Goal: Navigation & Orientation: Find specific page/section

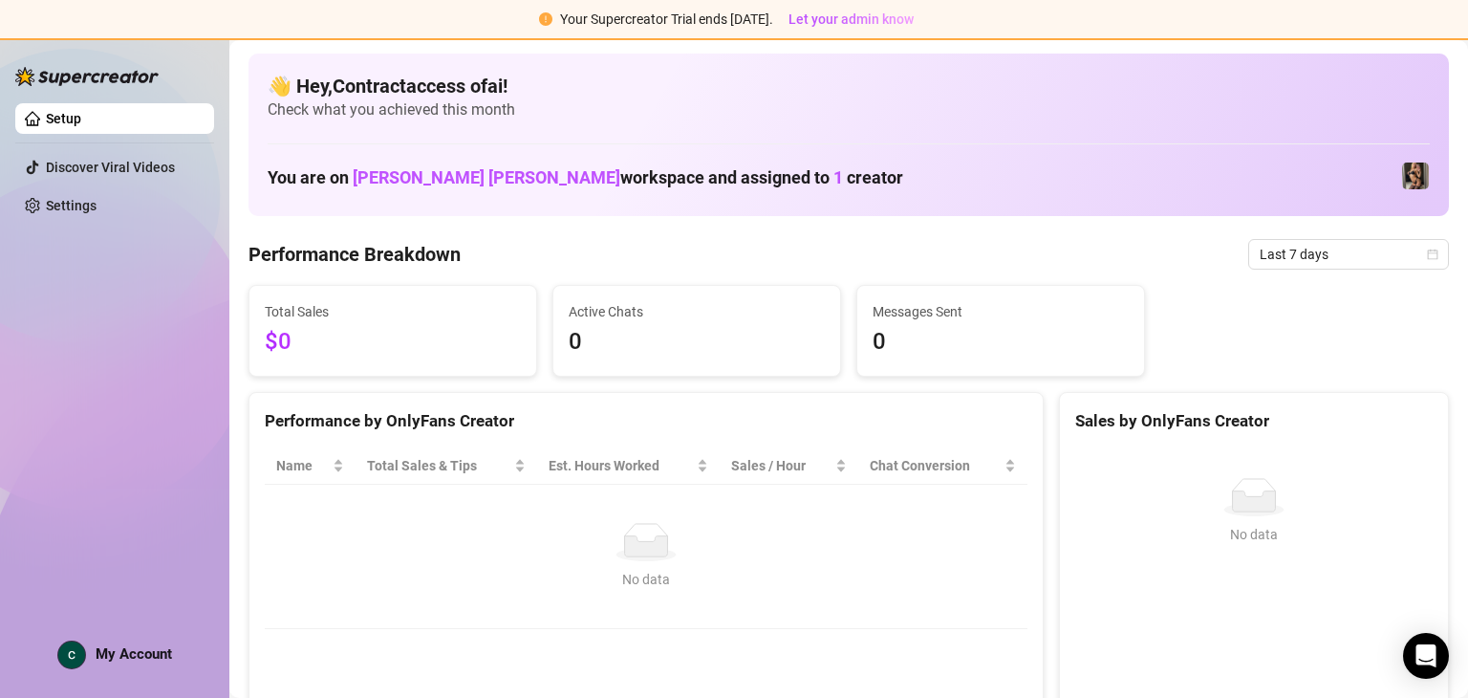
click at [424, 174] on span "[PERSON_NAME] [PERSON_NAME]" at bounding box center [487, 177] width 268 height 20
click at [732, 184] on img at bounding box center [1415, 175] width 27 height 27
click at [732, 179] on img at bounding box center [1415, 175] width 27 height 27
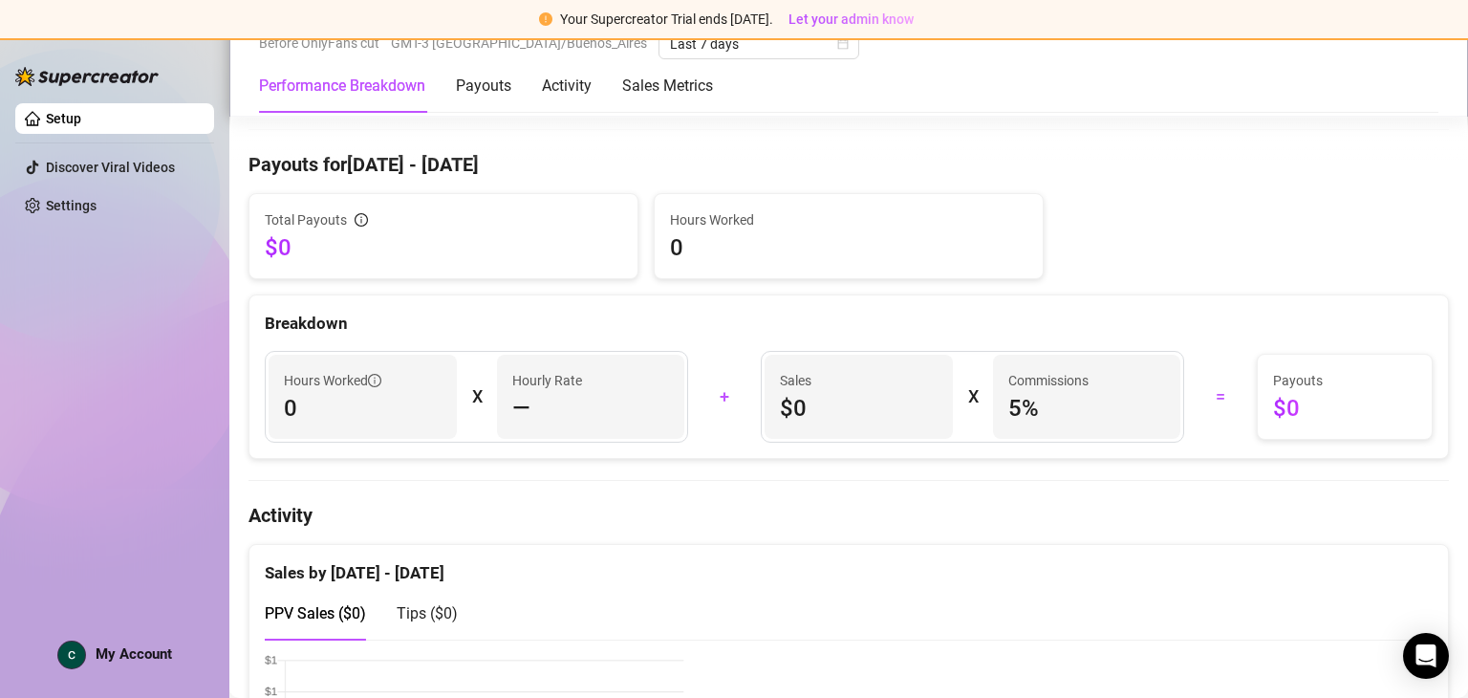
scroll to position [608, 0]
click at [573, 87] on div "Activity" at bounding box center [567, 86] width 50 height 23
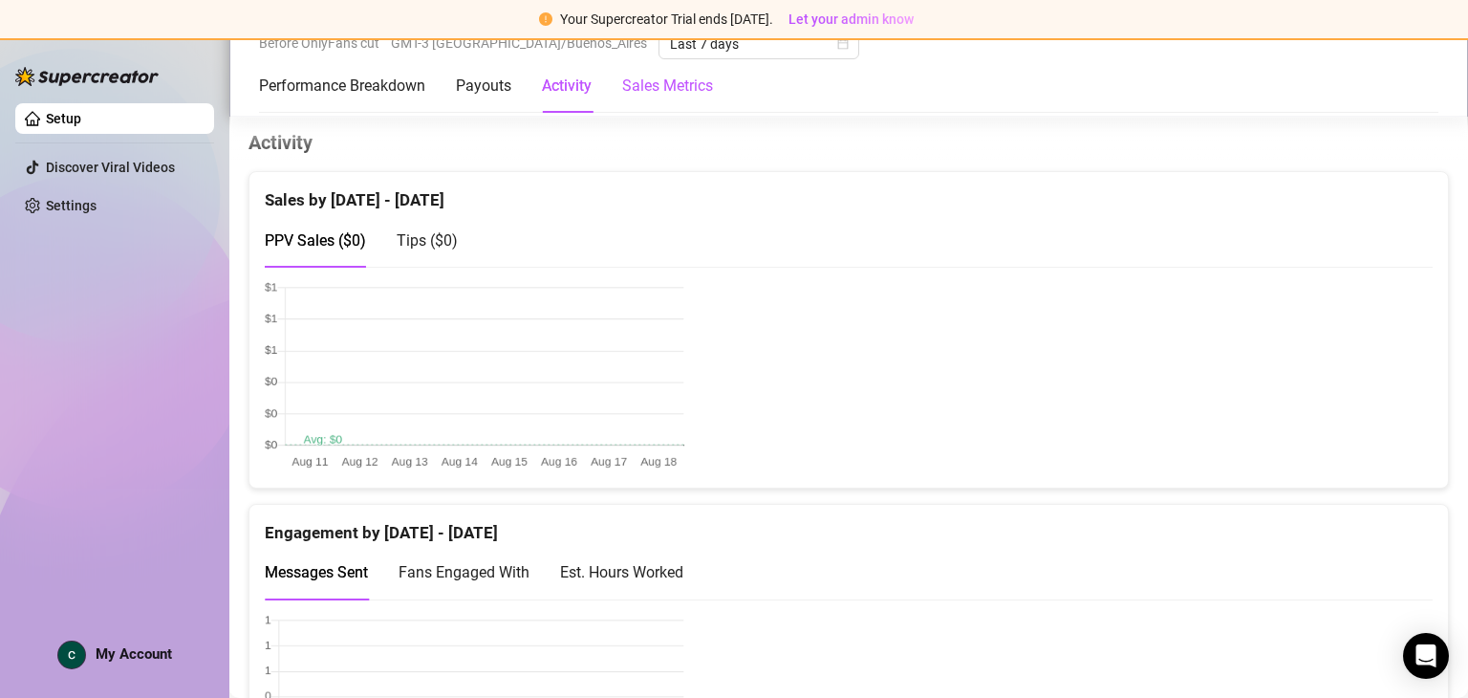
click at [644, 80] on Metrics "Sales Metrics" at bounding box center [667, 86] width 91 height 23
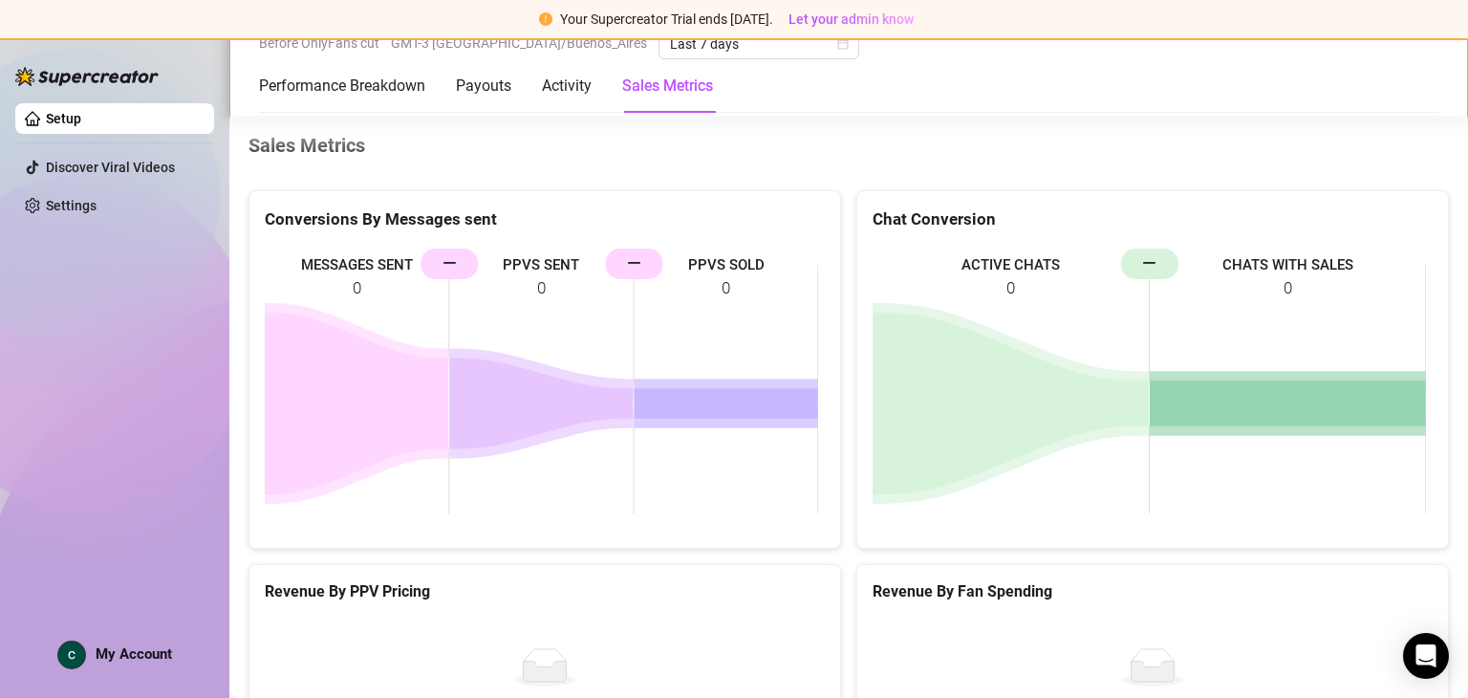
click at [519, 89] on div "Performance Breakdown Payouts Activity Sales Metrics" at bounding box center [486, 86] width 454 height 54
click at [489, 89] on div "Payouts" at bounding box center [483, 86] width 55 height 23
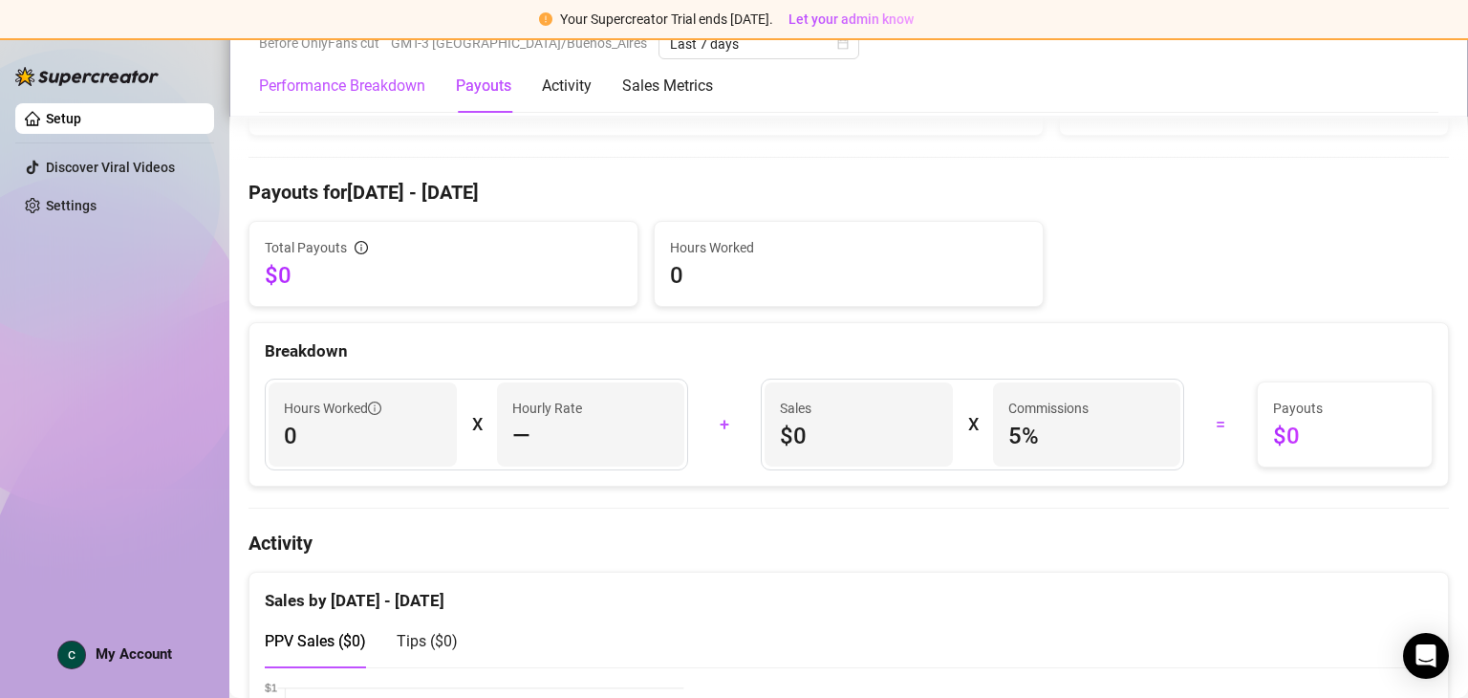
click at [345, 87] on Breakdown "Performance Breakdown" at bounding box center [342, 86] width 166 height 23
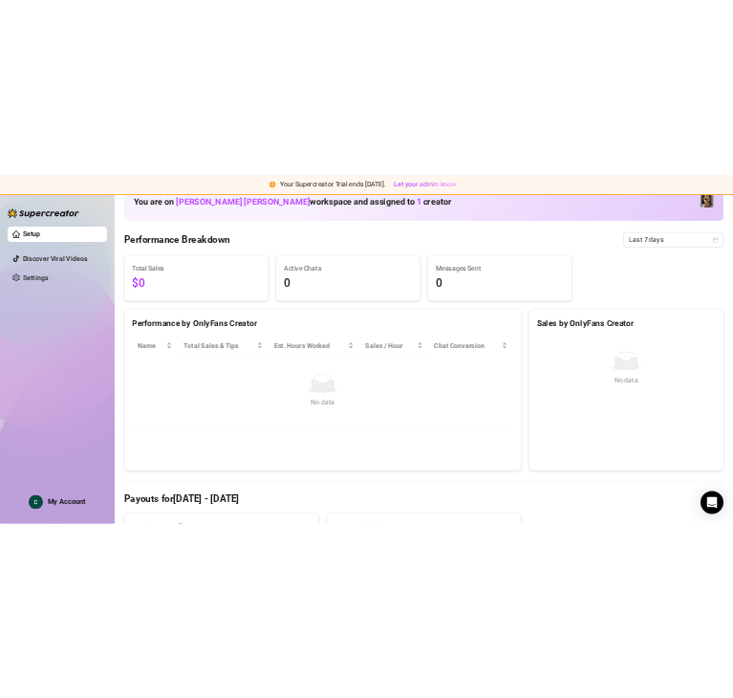
scroll to position [114, 0]
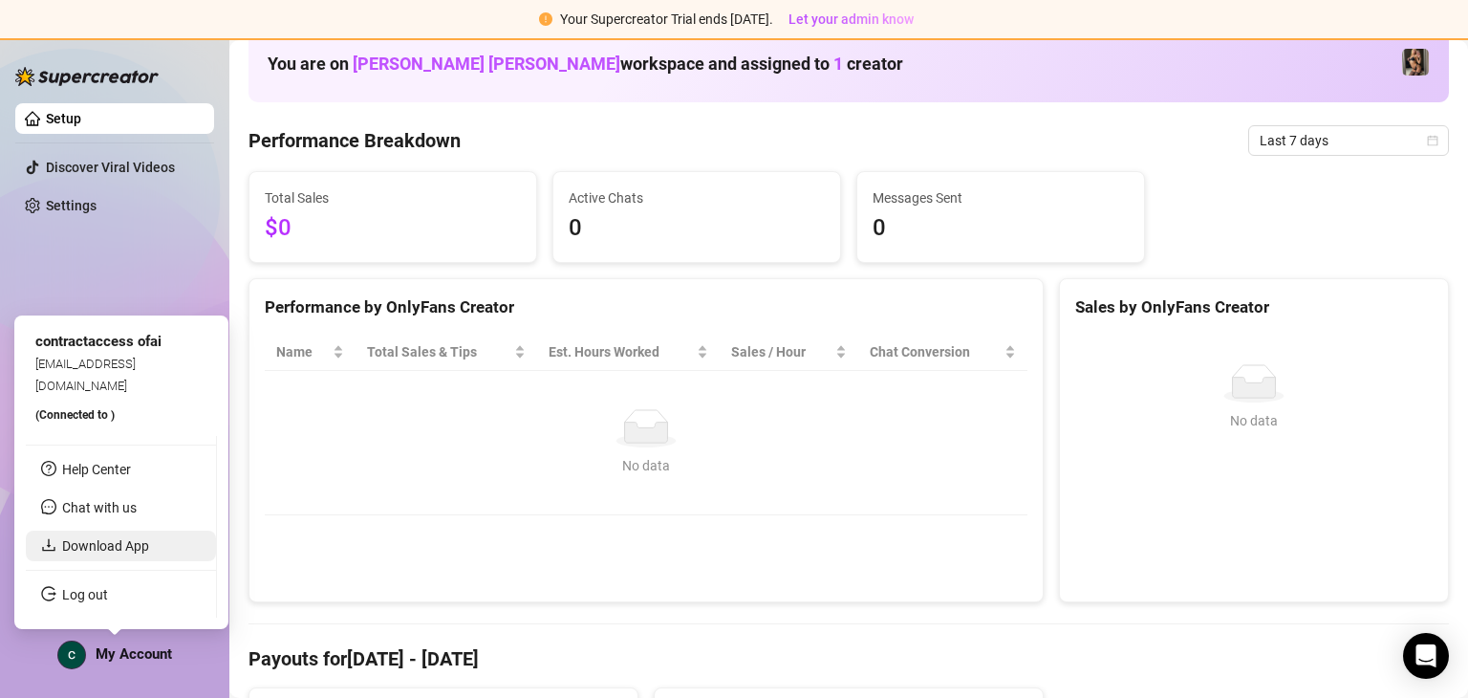
click at [126, 553] on link "Download App" at bounding box center [105, 545] width 87 height 15
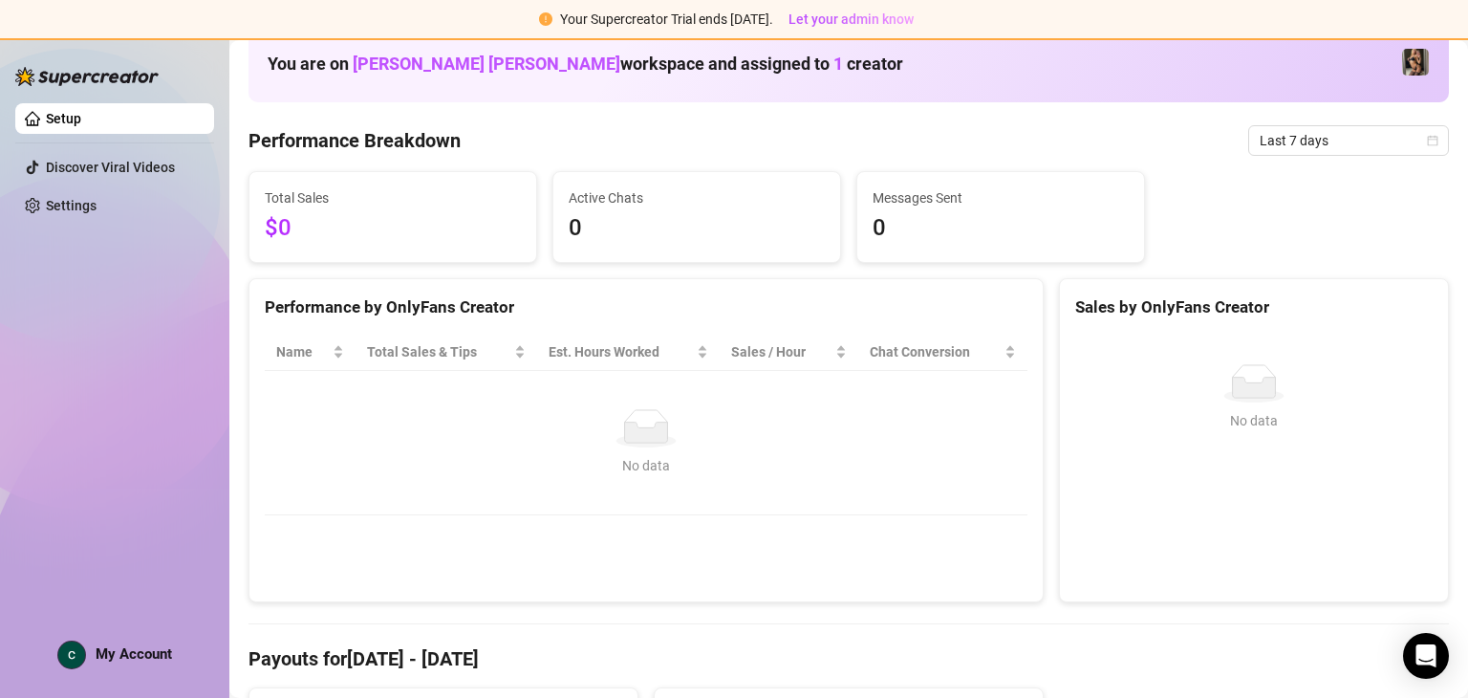
click at [528, 85] on div "👋 Hey, Contractaccess ofai ! Check what you achieved this month You are on [PER…" at bounding box center [849, 21] width 1201 height 162
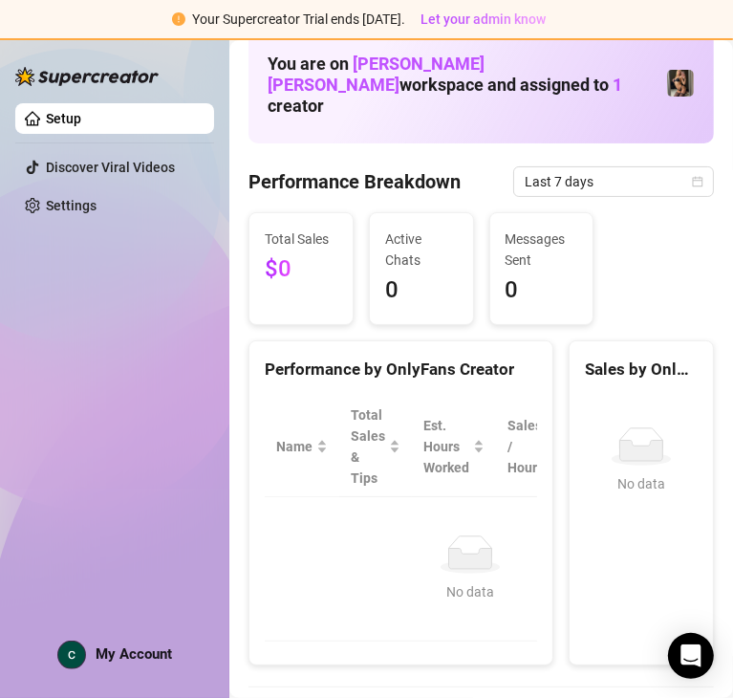
click at [274, 168] on Breakdown "Performance Breakdown" at bounding box center [355, 181] width 212 height 27
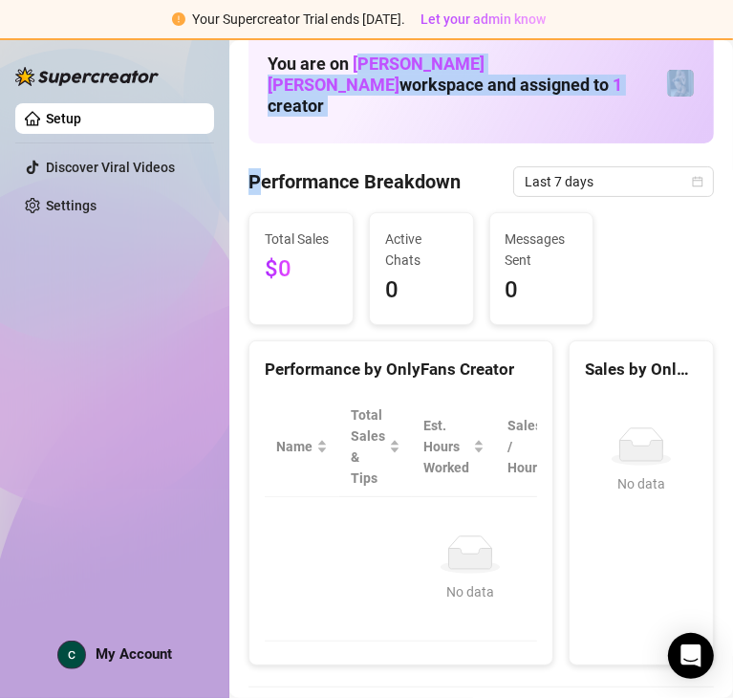
scroll to position [0, 0]
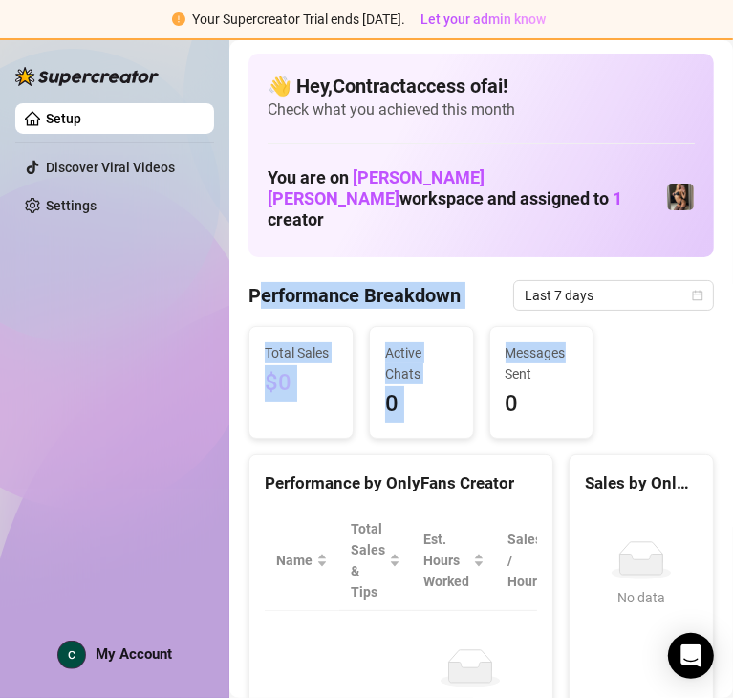
drag, startPoint x: 259, startPoint y: 170, endPoint x: 605, endPoint y: 323, distance: 378.3
click at [605, 326] on div "Total Sales $0 Active Chats 0 Messages Sent 0" at bounding box center [481, 382] width 481 height 113
